Goal: Transaction & Acquisition: Obtain resource

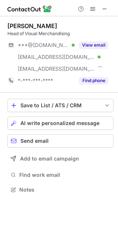
scroll to position [185, 118]
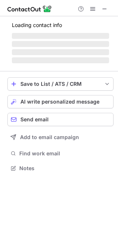
scroll to position [173, 118]
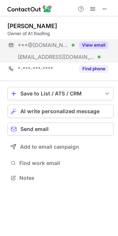
click at [99, 42] on button "View email" at bounding box center [93, 45] width 29 height 7
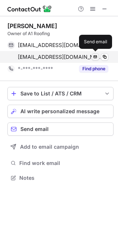
click at [96, 58] on span at bounding box center [95, 57] width 6 height 6
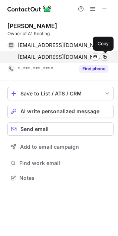
click at [104, 56] on span at bounding box center [105, 57] width 6 height 6
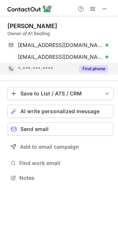
click at [97, 67] on button "Find phone" at bounding box center [93, 68] width 29 height 7
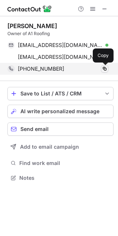
click at [107, 69] on span at bounding box center [105, 69] width 6 height 6
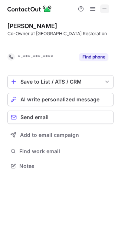
scroll to position [149, 118]
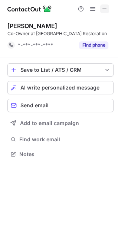
click at [102, 9] on span at bounding box center [105, 9] width 6 height 6
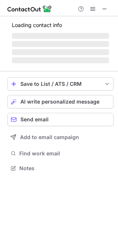
scroll to position [173, 118]
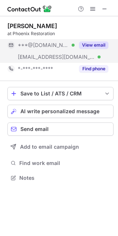
click at [98, 46] on button "View email" at bounding box center [93, 45] width 29 height 7
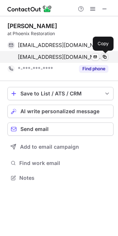
click at [104, 57] on span at bounding box center [105, 57] width 6 height 6
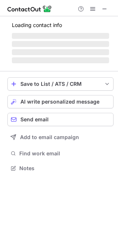
scroll to position [161, 118]
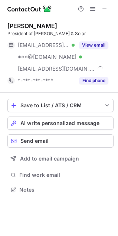
scroll to position [185, 118]
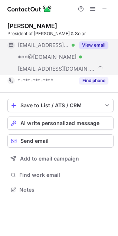
click at [85, 44] on button "View email" at bounding box center [93, 45] width 29 height 7
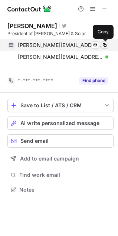
scroll to position [173, 118]
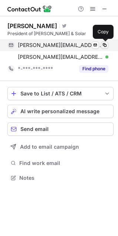
click at [103, 46] on span at bounding box center [105, 45] width 6 height 6
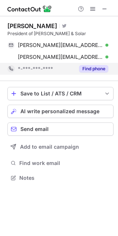
click at [96, 65] on button "Find phone" at bounding box center [93, 68] width 29 height 7
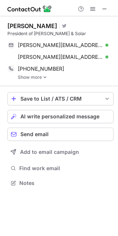
scroll to position [178, 118]
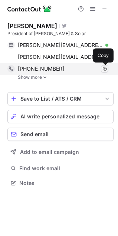
click at [105, 69] on span at bounding box center [105, 69] width 6 height 6
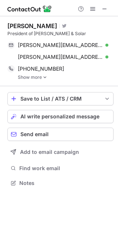
click at [44, 77] on img at bounding box center [45, 77] width 4 height 5
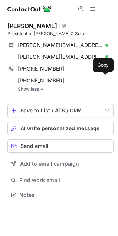
scroll to position [190, 118]
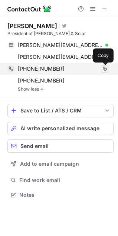
click at [104, 69] on span at bounding box center [105, 69] width 6 height 6
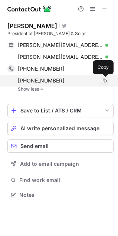
click at [104, 80] on span at bounding box center [105, 81] width 6 height 6
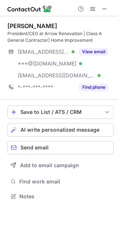
scroll to position [192, 118]
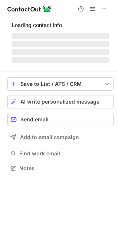
scroll to position [161, 118]
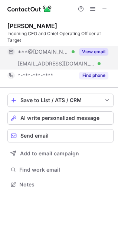
click at [64, 66] on div "[EMAIL_ADDRESS][DOMAIN_NAME] Verified" at bounding box center [46, 63] width 57 height 7
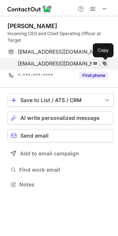
click at [103, 63] on span at bounding box center [105, 64] width 6 height 6
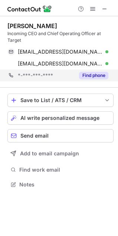
scroll to position [4, 4]
